Goal: Information Seeking & Learning: Learn about a topic

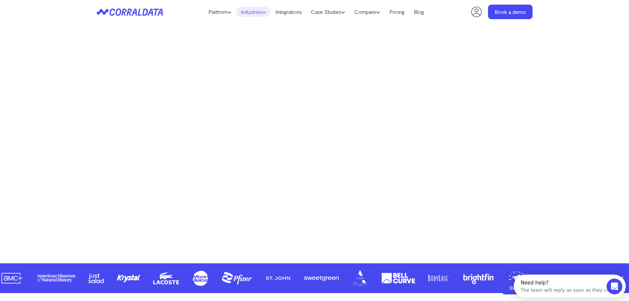
click at [255, 12] on link "Industries" at bounding box center [253, 12] width 35 height 10
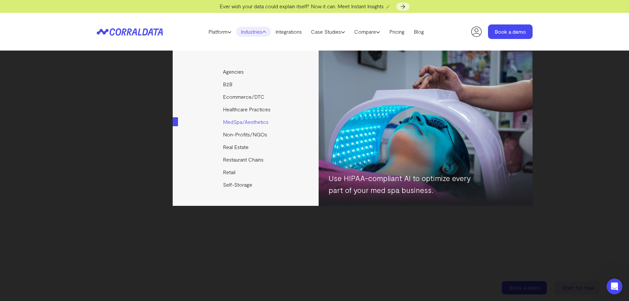
click at [238, 118] on link "MedSpa/Aesthetics" at bounding box center [246, 122] width 147 height 13
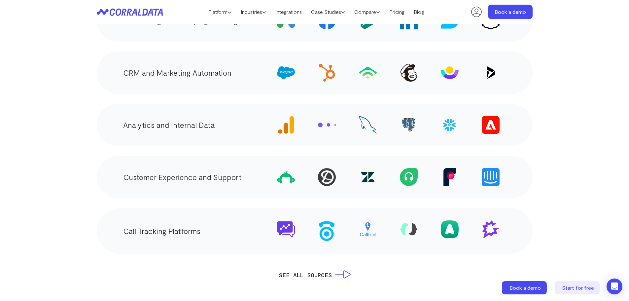
scroll to position [1308, 0]
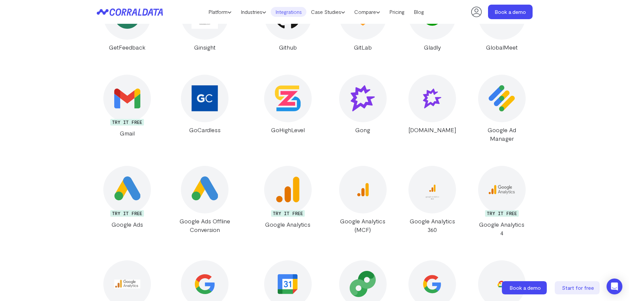
scroll to position [4380, 0]
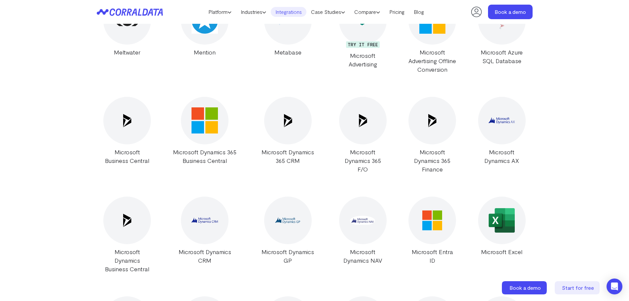
scroll to position [7080, 0]
